Goal: Task Accomplishment & Management: Use online tool/utility

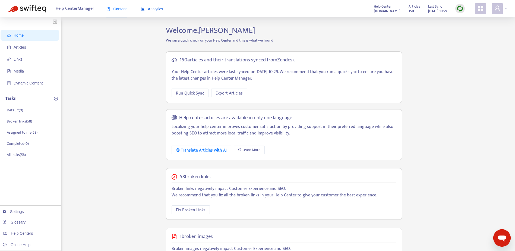
click at [156, 7] on span "Analytics" at bounding box center [152, 9] width 22 height 4
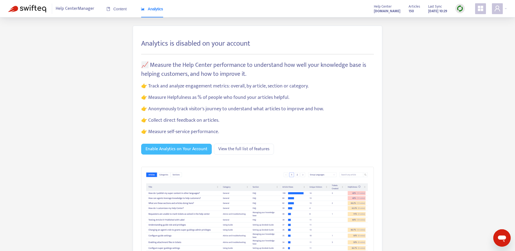
click at [199, 149] on span "Enable Analytics on Your Account" at bounding box center [176, 148] width 62 height 7
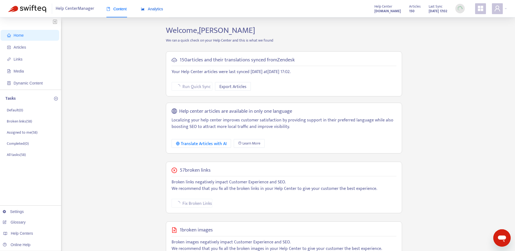
click at [153, 10] on span "Analytics" at bounding box center [152, 9] width 22 height 4
